Goal: Entertainment & Leisure: Consume media (video, audio)

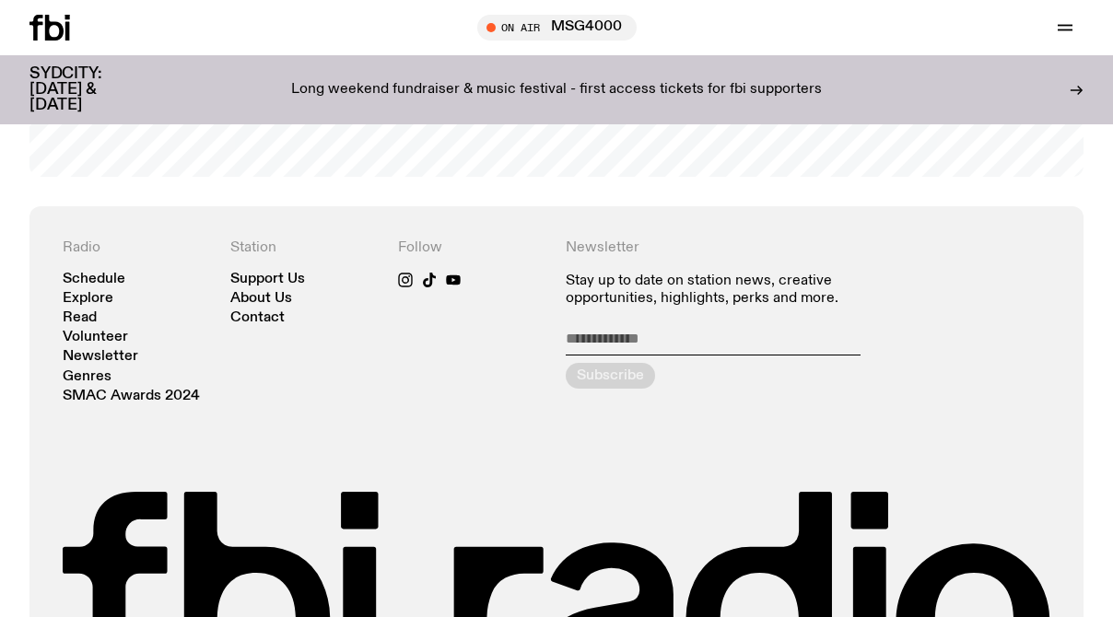
scroll to position [3784, 0]
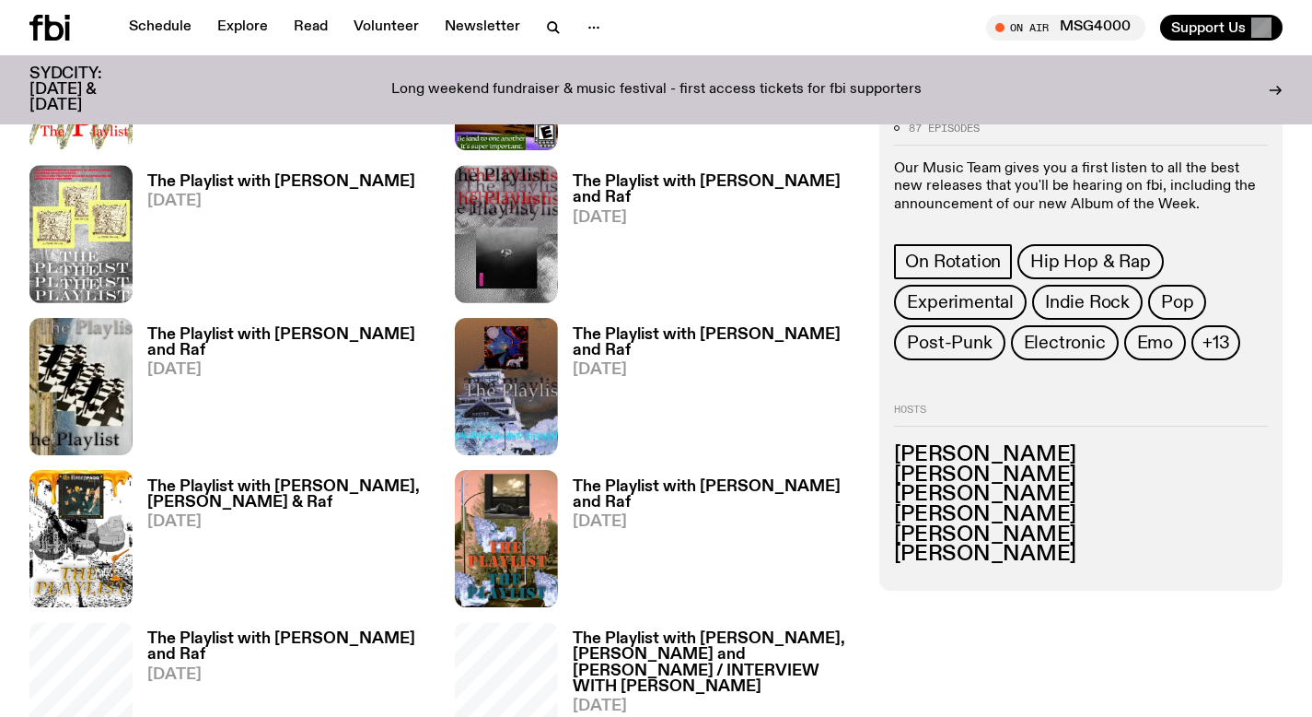
scroll to position [2453, 0]
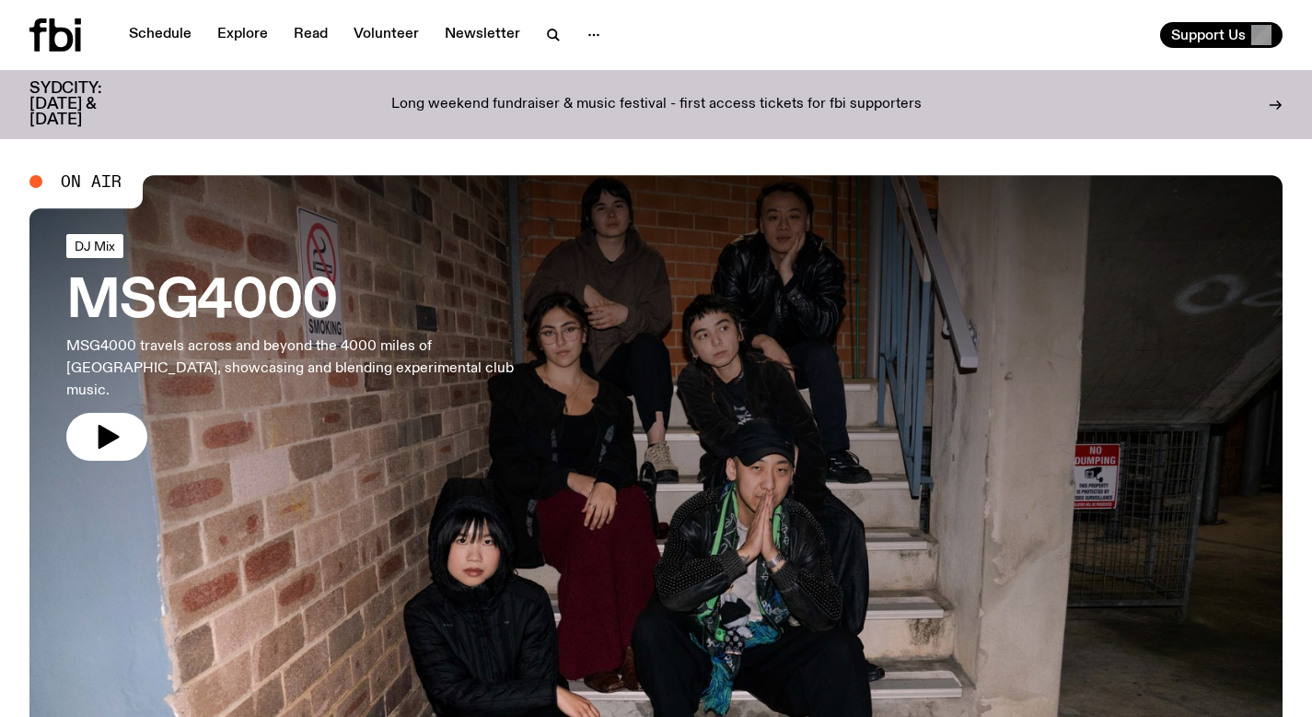
click at [90, 251] on span "DJ Mix" at bounding box center [95, 246] width 41 height 14
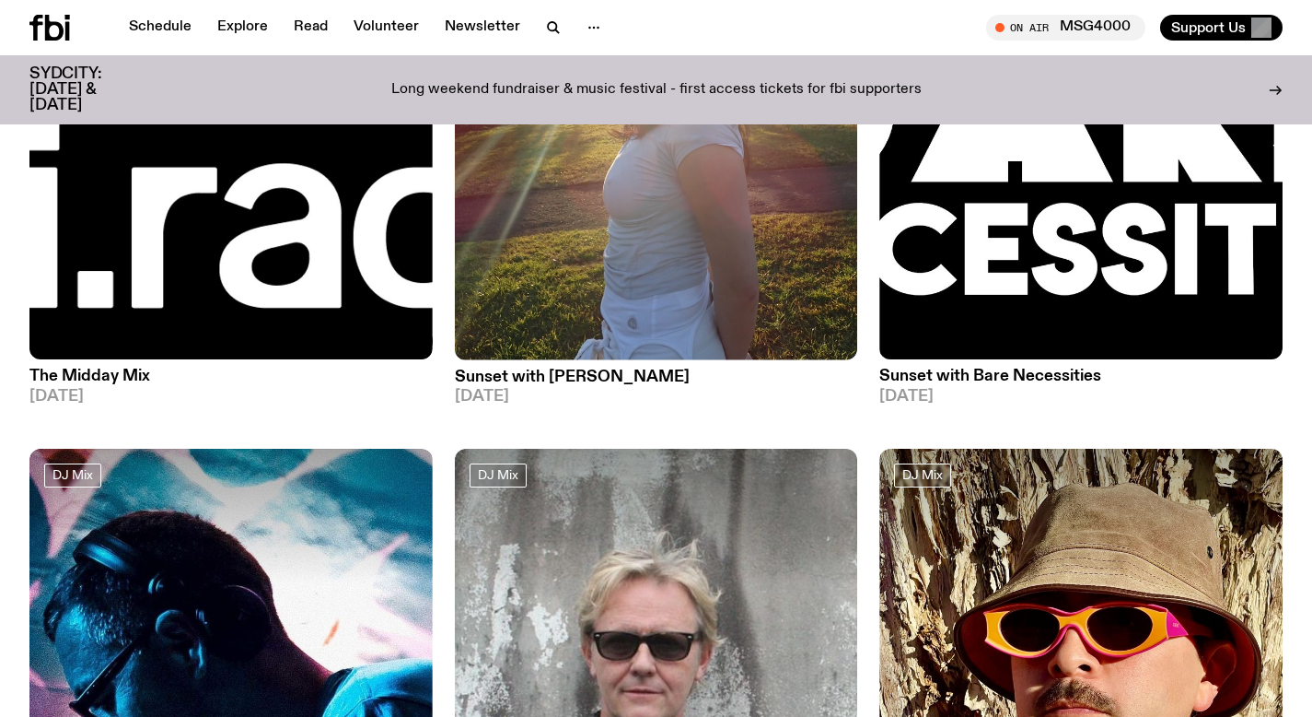
scroll to position [1017, 0]
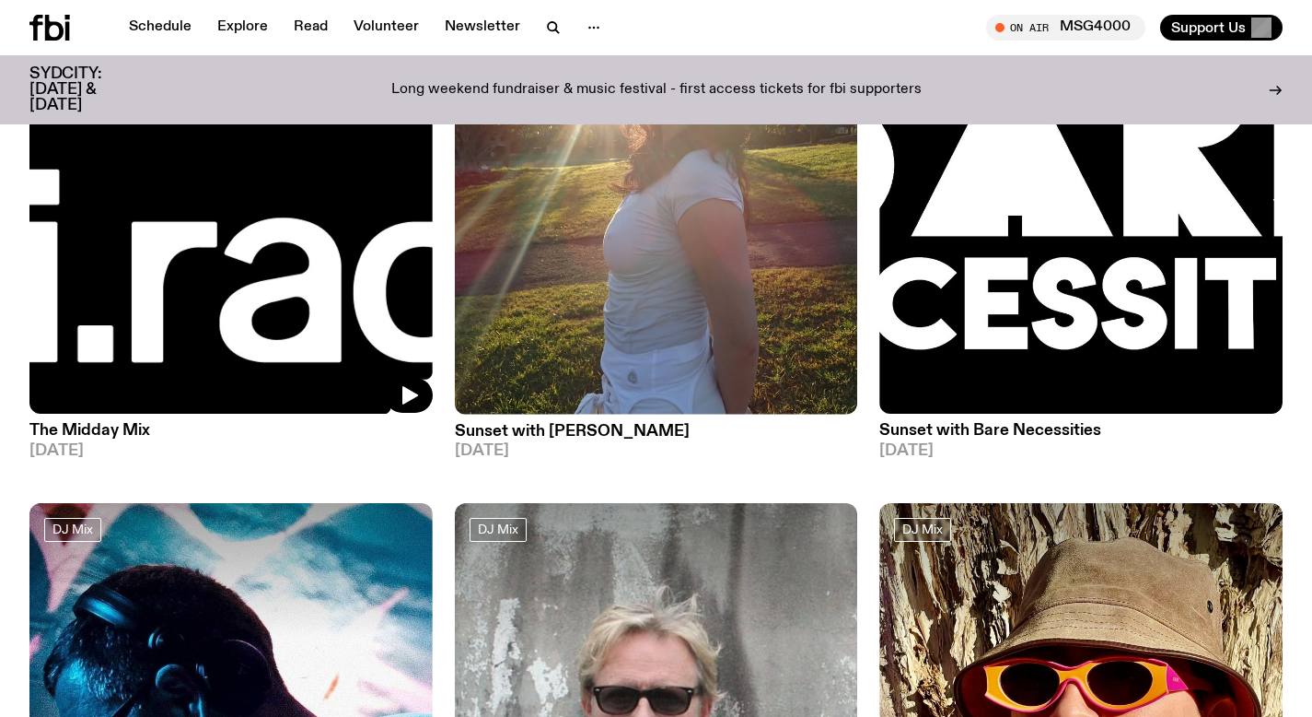
click at [327, 310] on img at bounding box center [230, 146] width 403 height 538
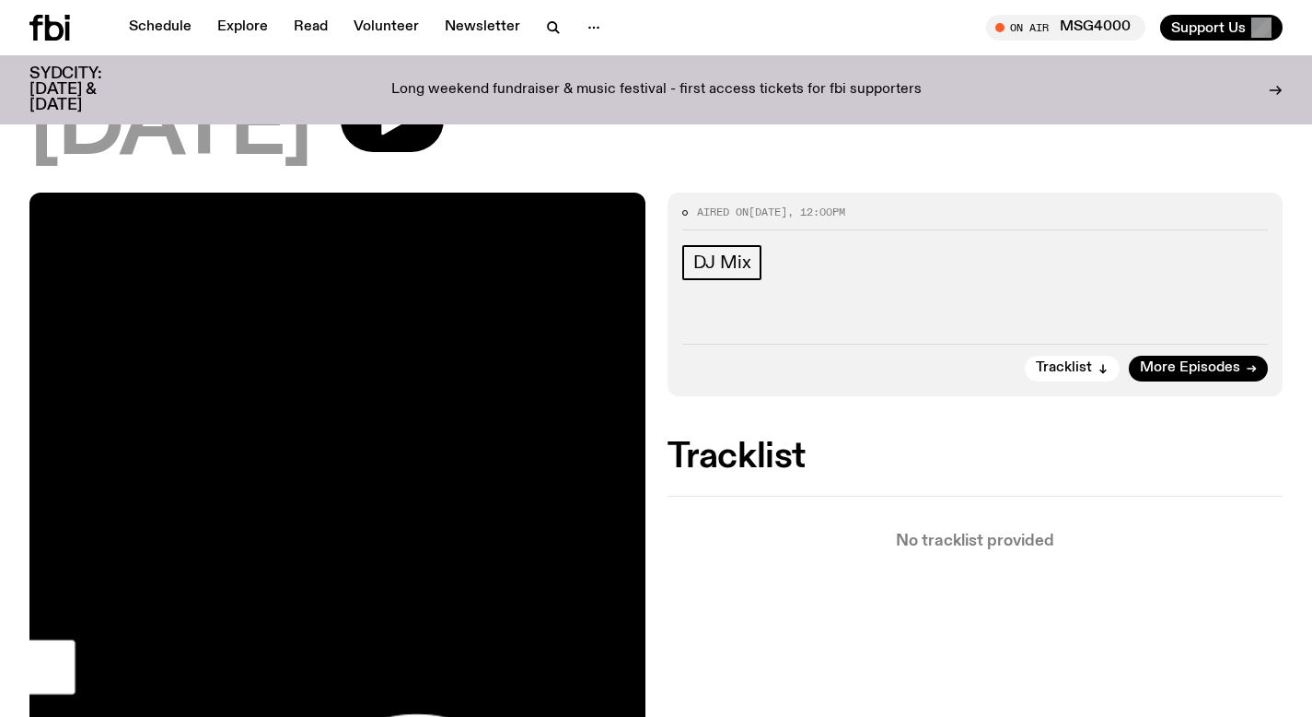
scroll to position [167, 0]
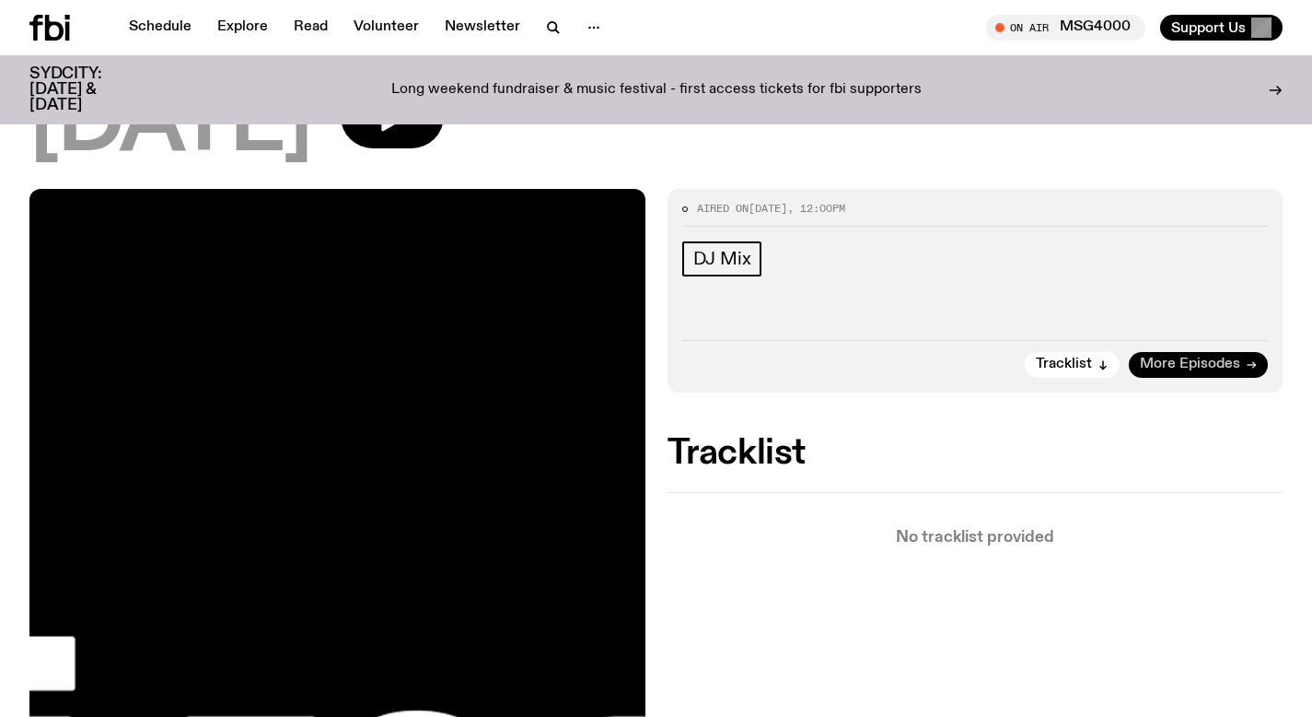
click at [1160, 353] on link "More Episodes" at bounding box center [1198, 365] width 139 height 26
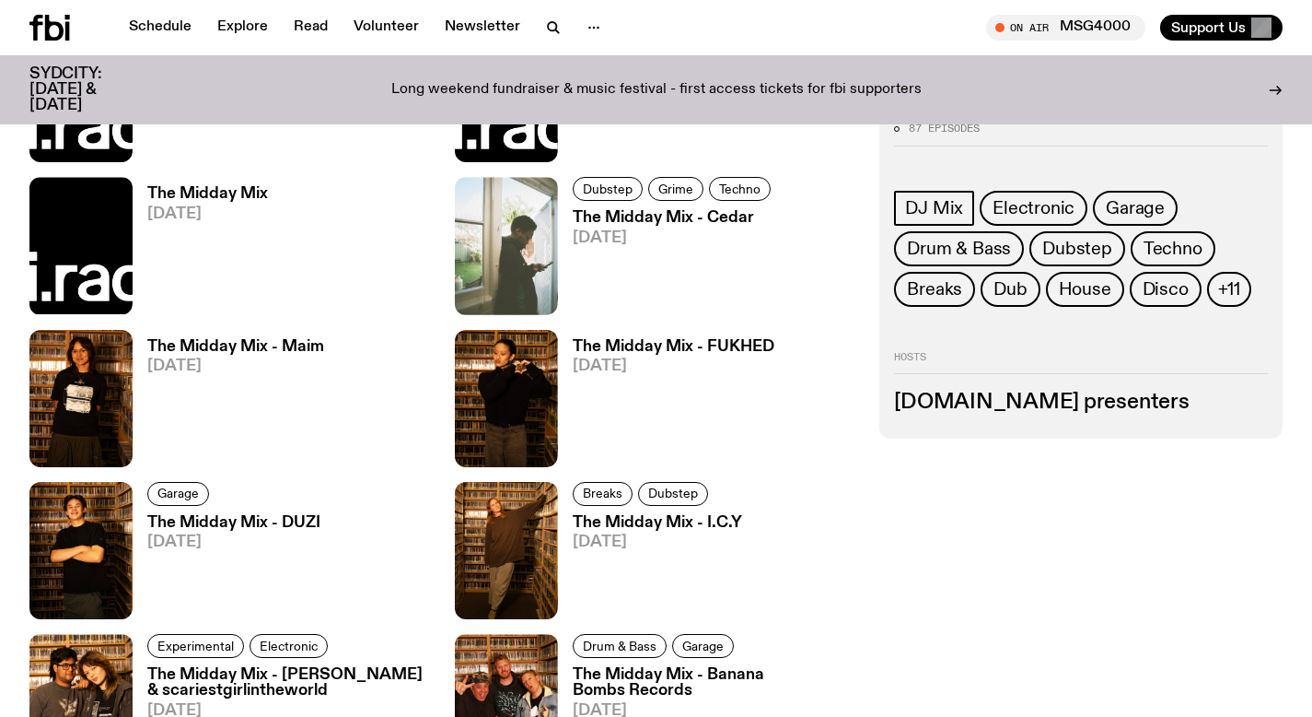
scroll to position [1240, 0]
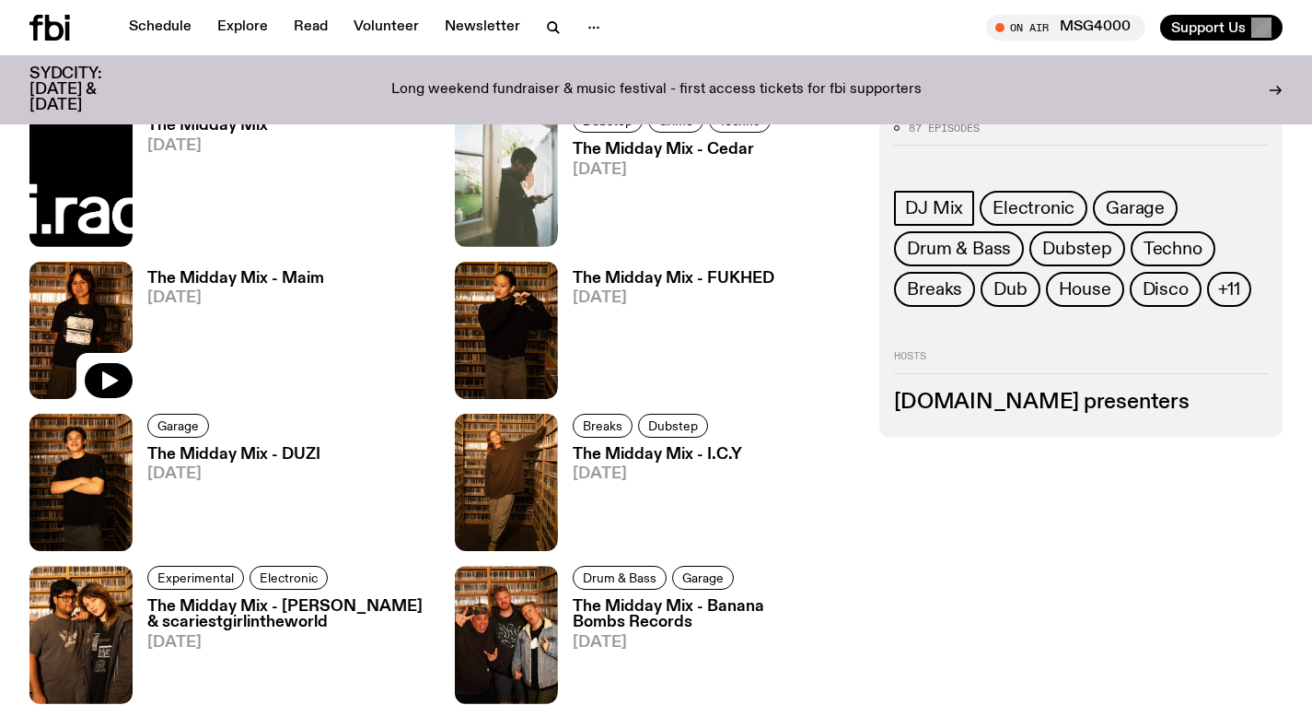
click at [103, 361] on icon at bounding box center [80, 330] width 103 height 137
click at [108, 377] on icon "button" at bounding box center [110, 380] width 16 height 18
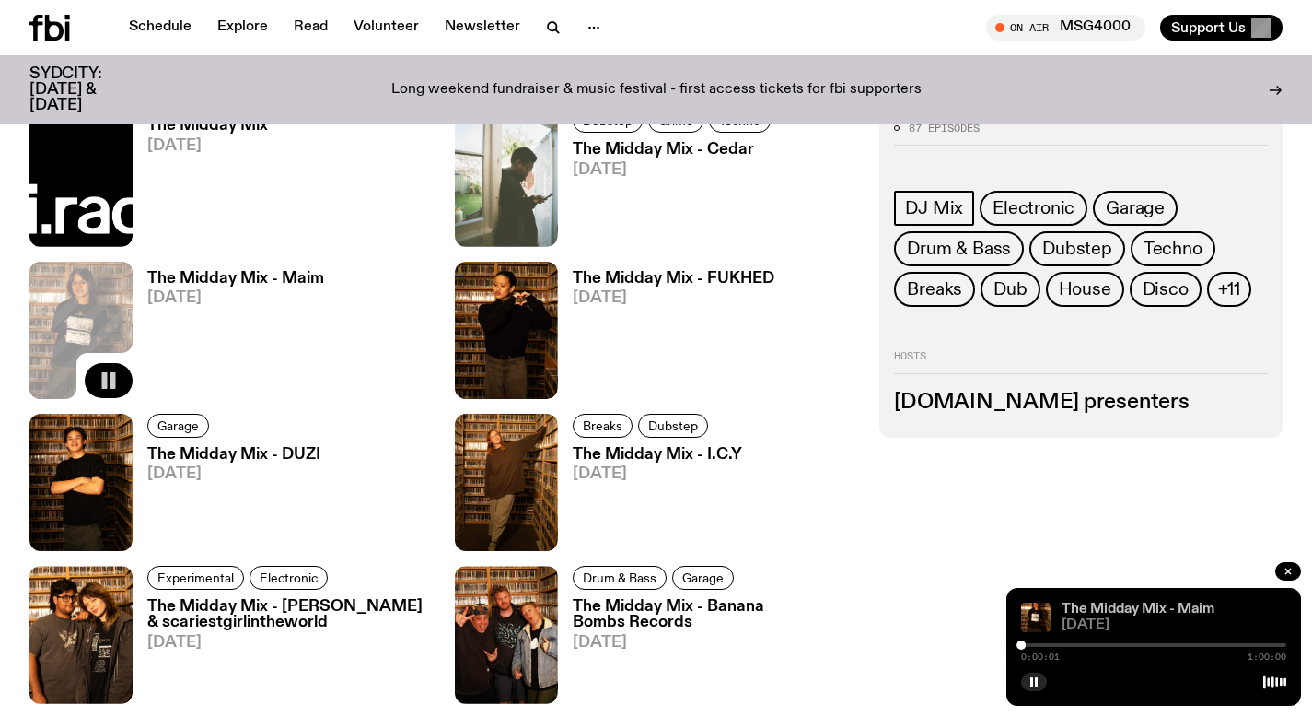
click at [1147, 607] on link "The Midday Mix - Maim" at bounding box center [1138, 608] width 153 height 15
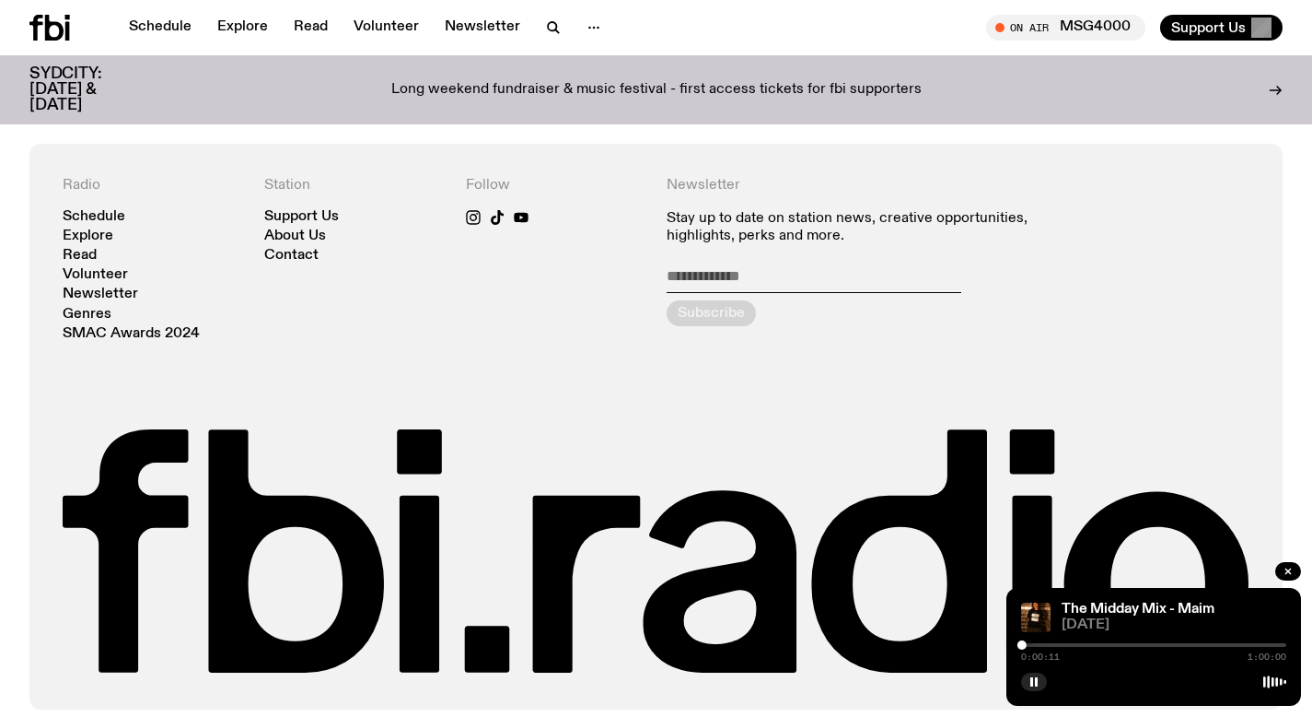
scroll to position [1148, 0]
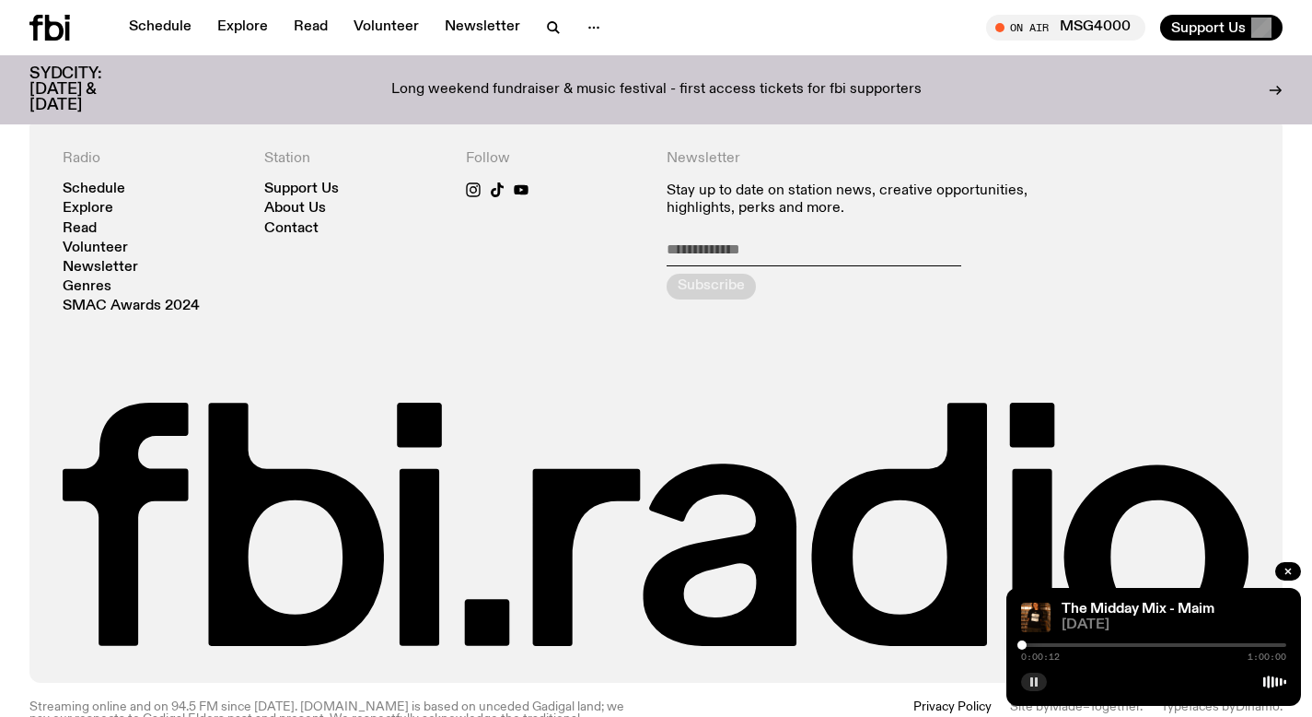
click at [1036, 677] on rect "button" at bounding box center [1036, 681] width 3 height 9
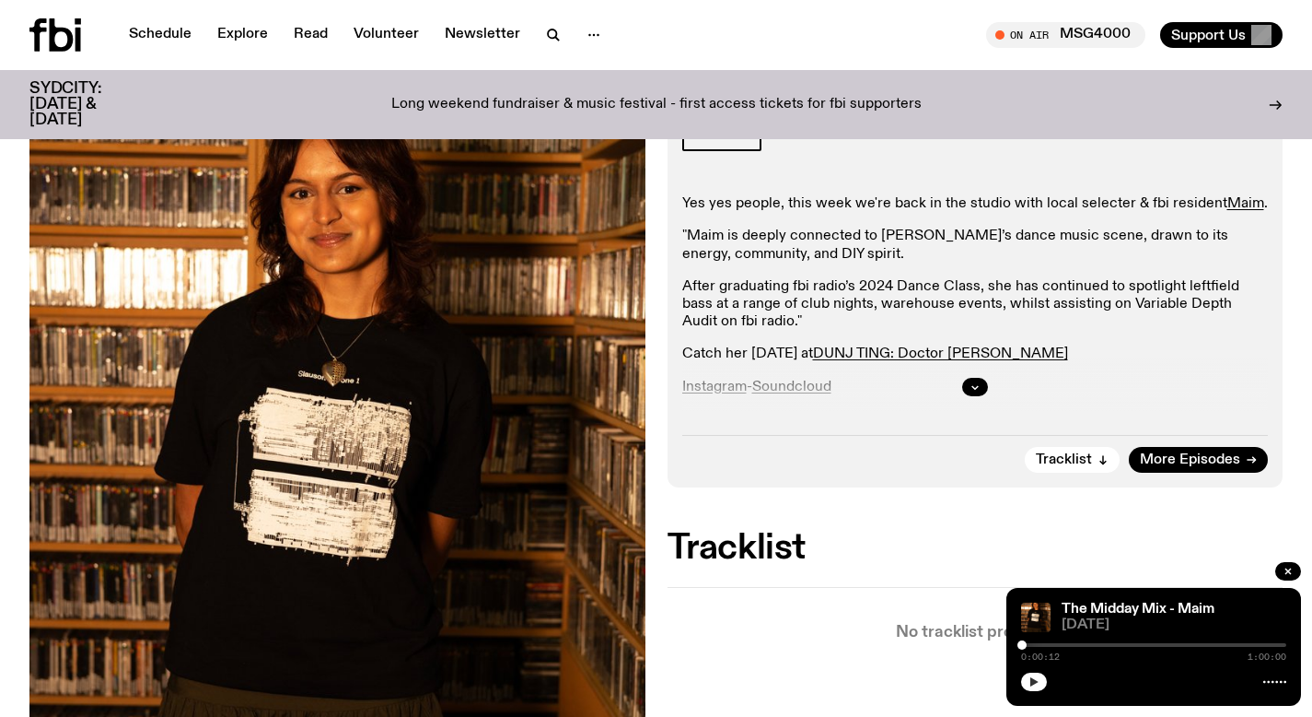
scroll to position [0, 0]
